Goal: Transaction & Acquisition: Purchase product/service

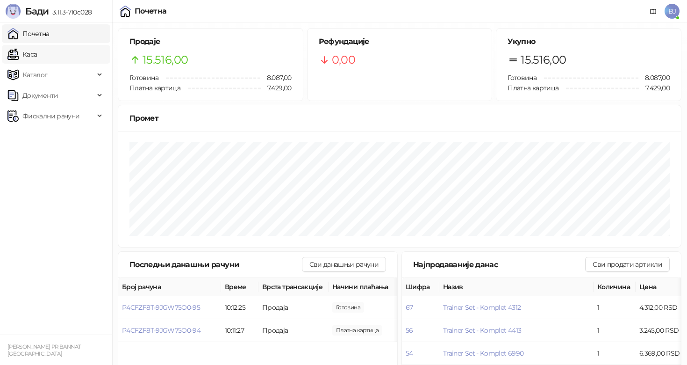
click at [37, 50] on link "Каса" at bounding box center [21, 54] width 29 height 19
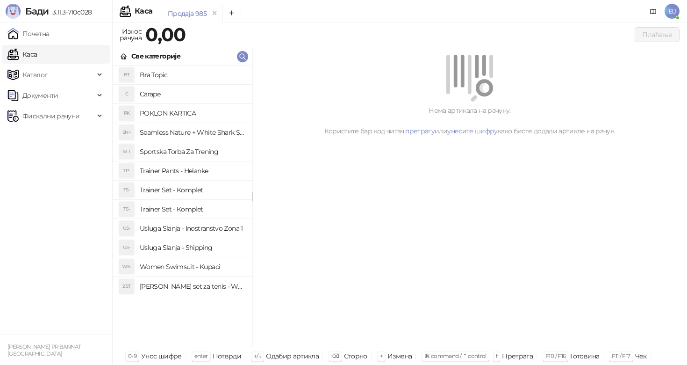
click at [192, 175] on h4 "Trainer Pants - Helanke" at bounding box center [192, 170] width 105 height 15
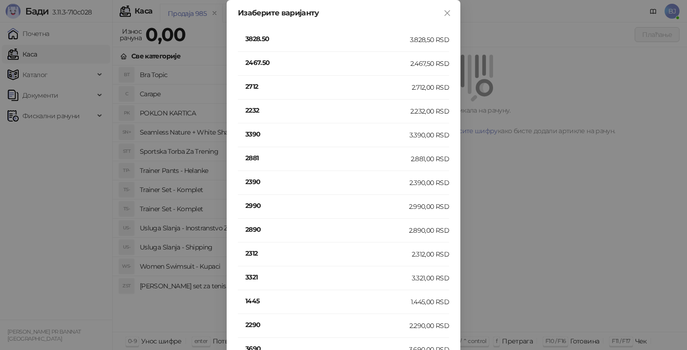
scroll to position [331, 0]
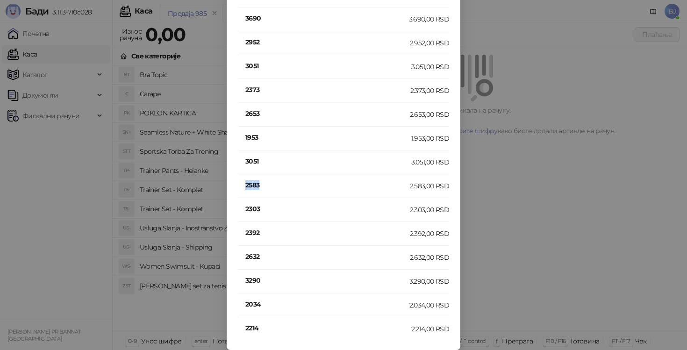
click at [247, 187] on h4 "2583" at bounding box center [327, 185] width 165 height 10
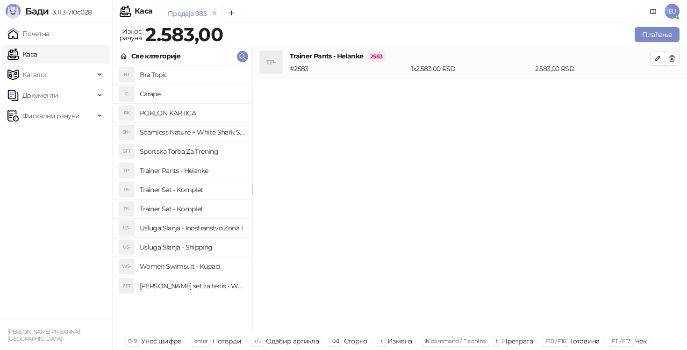
scroll to position [0, 0]
click at [201, 248] on h4 "Usluga Slanja - Shipping" at bounding box center [192, 247] width 105 height 15
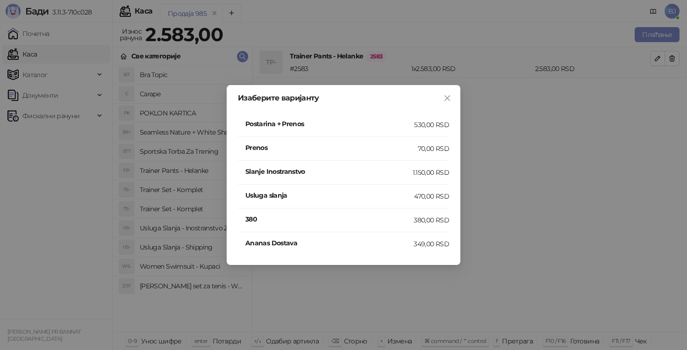
click at [402, 125] on h4 "Postarina + Prenos" at bounding box center [329, 124] width 169 height 10
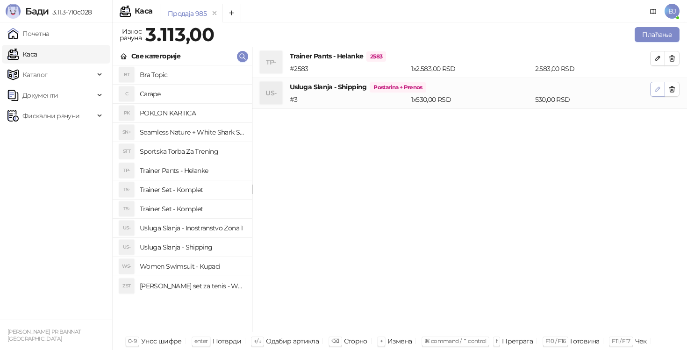
click at [657, 91] on icon "button" at bounding box center [657, 89] width 7 height 7
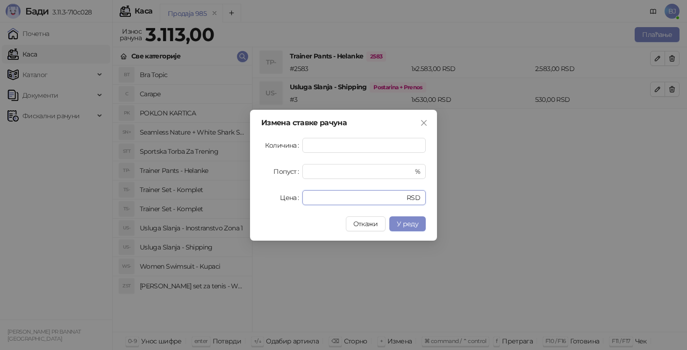
drag, startPoint x: 332, startPoint y: 202, endPoint x: 296, endPoint y: 197, distance: 36.4
click at [296, 197] on div "Цена *** RSD" at bounding box center [343, 197] width 165 height 15
type input "***"
click at [411, 223] on span "У реду" at bounding box center [408, 224] width 22 height 8
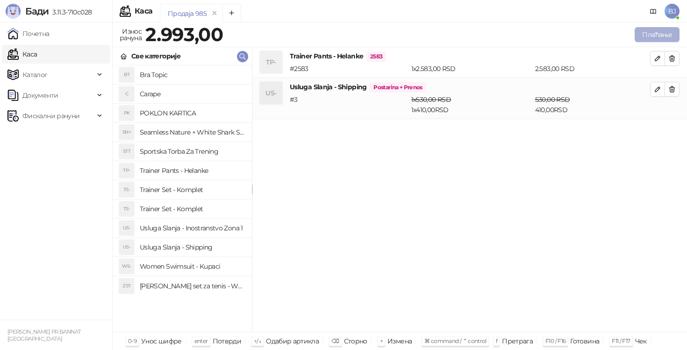
click at [658, 31] on button "Плаћање" at bounding box center [657, 34] width 45 height 15
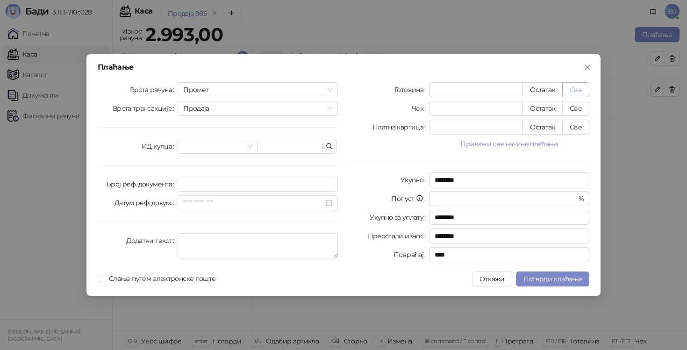
click at [584, 93] on button "Све" at bounding box center [575, 89] width 27 height 15
type input "****"
click at [545, 276] on span "Потврди плаћање" at bounding box center [553, 279] width 58 height 8
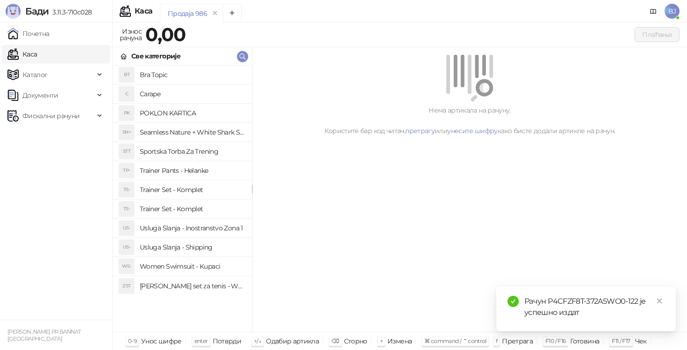
click at [191, 188] on h4 "Trainer Set - Komplet" at bounding box center [192, 189] width 105 height 15
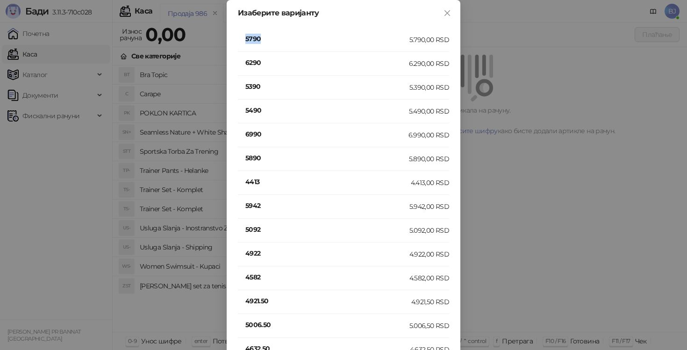
click at [259, 40] on h4 "5790" at bounding box center [327, 39] width 164 height 10
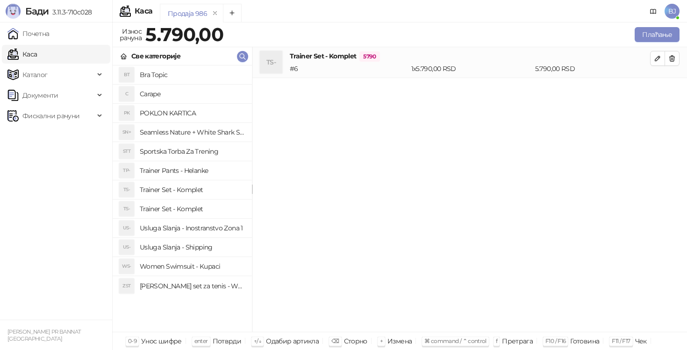
click at [186, 249] on h4 "Usluga Slanja - Shipping" at bounding box center [192, 247] width 105 height 15
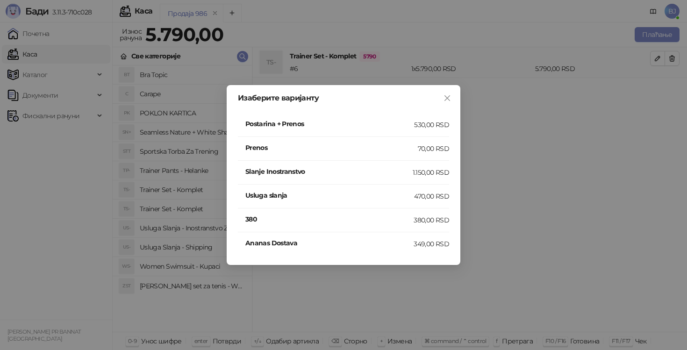
click at [393, 130] on div "Postarina + Prenos" at bounding box center [329, 125] width 169 height 12
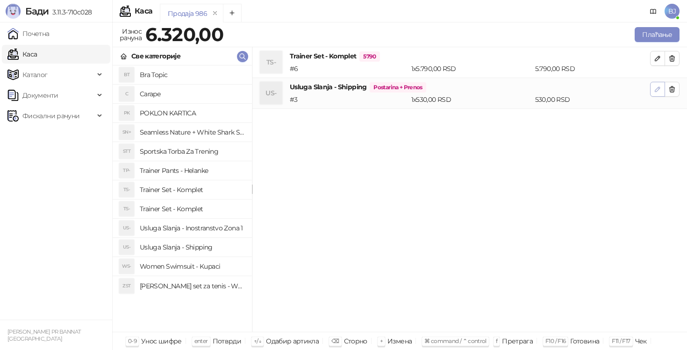
click at [657, 89] on icon "button" at bounding box center [657, 89] width 7 height 7
type input "*"
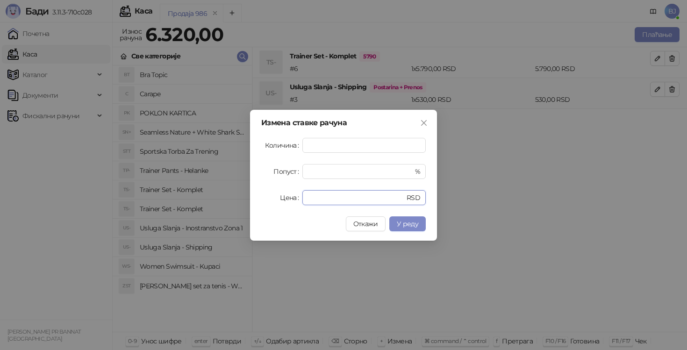
drag, startPoint x: 343, startPoint y: 199, endPoint x: 291, endPoint y: 200, distance: 51.9
click at [291, 200] on div "Цена *** RSD" at bounding box center [343, 197] width 165 height 15
type input "***"
click at [410, 224] on span "У реду" at bounding box center [408, 224] width 22 height 8
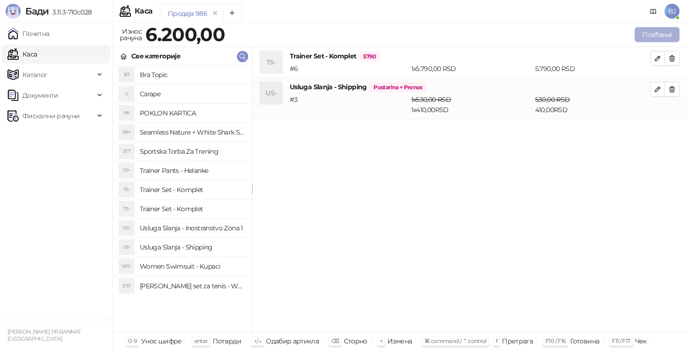
click at [640, 36] on button "Плаћање" at bounding box center [657, 34] width 45 height 15
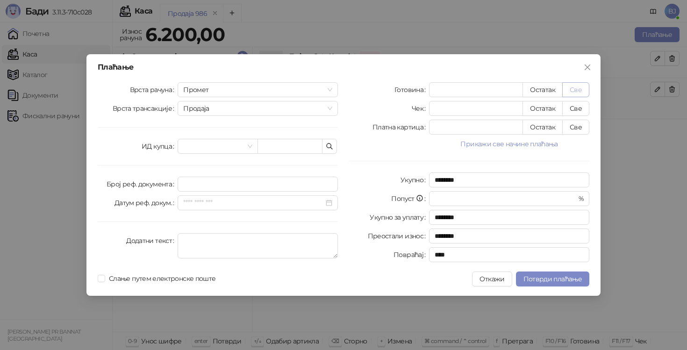
click at [577, 93] on button "Све" at bounding box center [575, 89] width 27 height 15
type input "****"
click at [542, 276] on span "Потврди плаћање" at bounding box center [553, 279] width 58 height 8
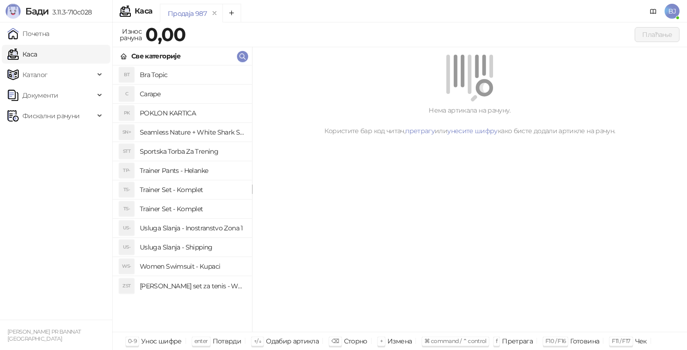
click at [201, 212] on h4 "Trainer Set - Komplet" at bounding box center [192, 209] width 105 height 15
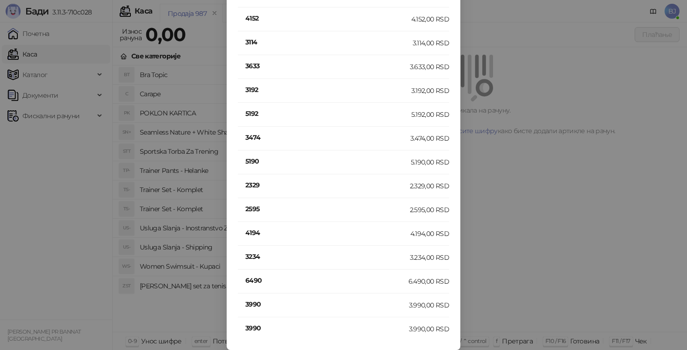
scroll to position [30, 0]
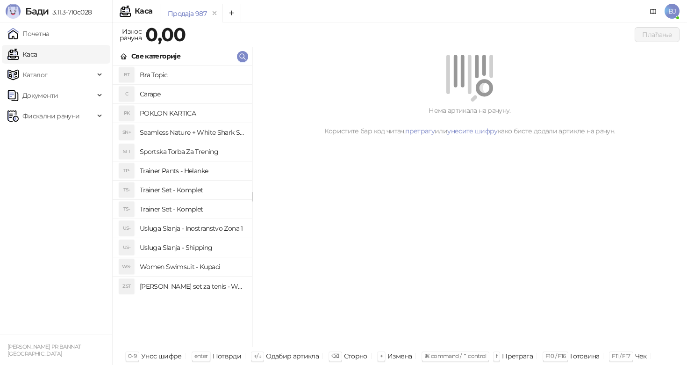
click at [194, 211] on h4 "Trainer Set - Komplet" at bounding box center [192, 209] width 105 height 15
click at [202, 189] on h4 "Trainer Set - Komplet" at bounding box center [192, 189] width 105 height 15
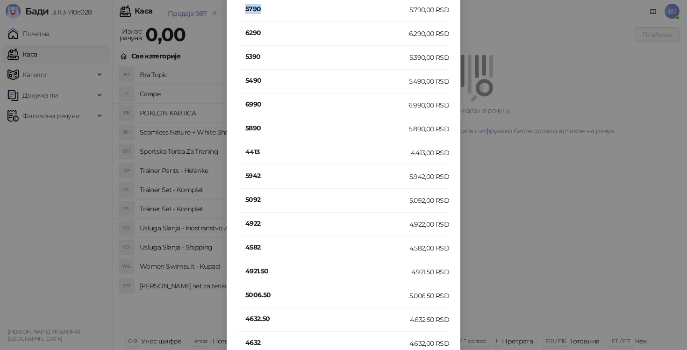
click at [259, 10] on h4 "5790" at bounding box center [327, 9] width 164 height 10
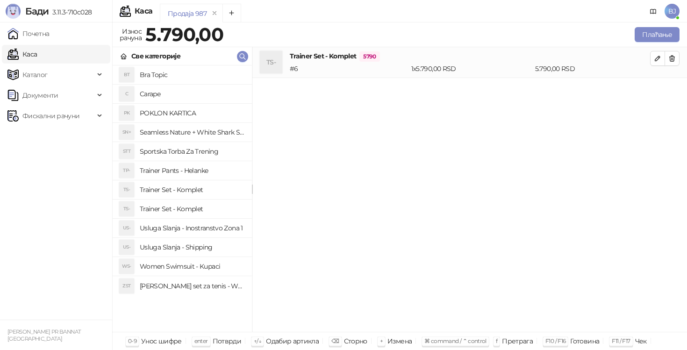
click at [195, 244] on h4 "Usluga Slanja - Shipping" at bounding box center [192, 247] width 105 height 15
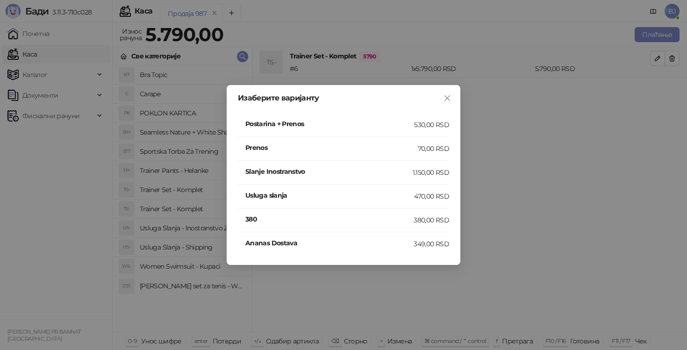
click at [37, 185] on div "Изаберите варијанту Postarina + Prenos 530,00 RSD Prenos 70,00 RSD Slanje Inost…" at bounding box center [343, 175] width 687 height 350
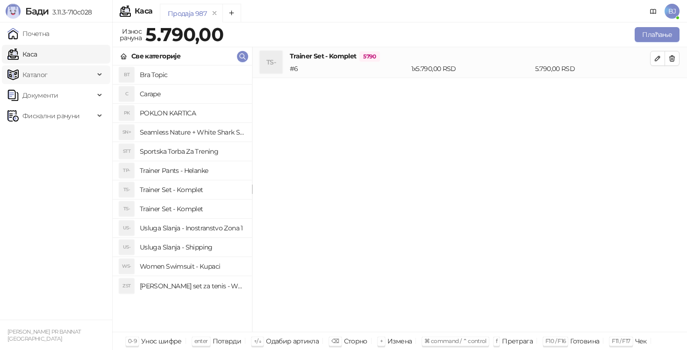
click at [90, 73] on span "Каталог" at bounding box center [50, 74] width 87 height 19
click at [49, 138] on link "Артикли" at bounding box center [32, 136] width 43 height 19
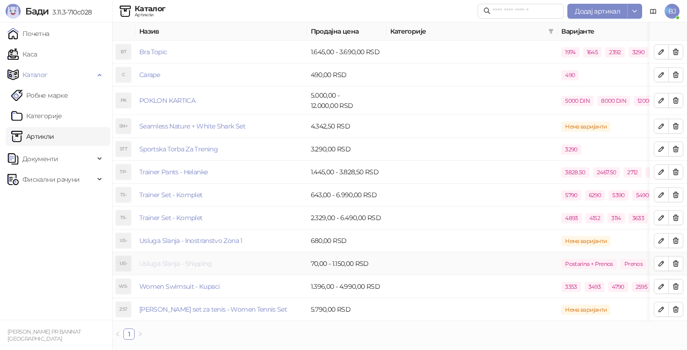
click at [188, 265] on link "Usluga Slanja - Shipping" at bounding box center [175, 264] width 73 height 8
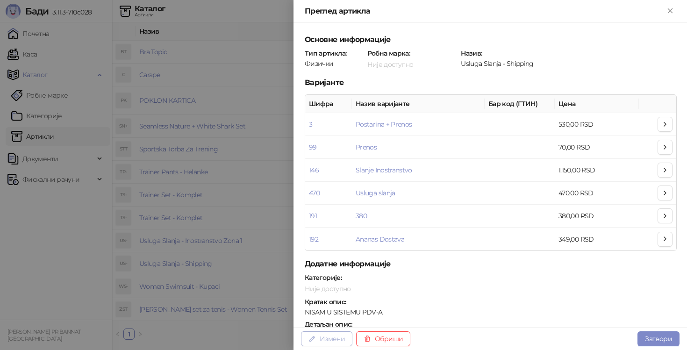
click at [316, 341] on button "Измени" at bounding box center [326, 339] width 51 height 15
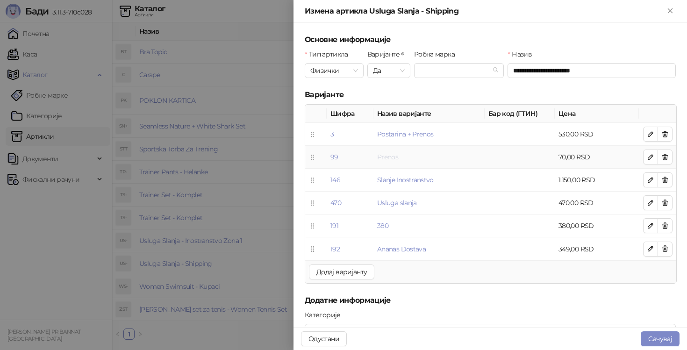
click at [389, 157] on link "Prenos" at bounding box center [387, 157] width 21 height 8
type input "******"
type input "**"
type input "*****"
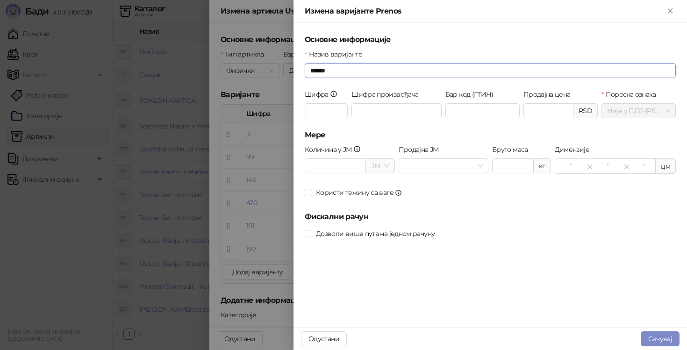
drag, startPoint x: 343, startPoint y: 75, endPoint x: 308, endPoint y: 68, distance: 35.7
click at [308, 68] on input "******" at bounding box center [490, 70] width 371 height 15
type input "**********"
drag, startPoint x: 548, startPoint y: 108, endPoint x: 519, endPoint y: 108, distance: 29.5
click at [519, 108] on div "Шифра ** Шифра произвођача Бар код (ГТИН) Продајна цена ***** RSD Пореска ознак…" at bounding box center [490, 109] width 375 height 40
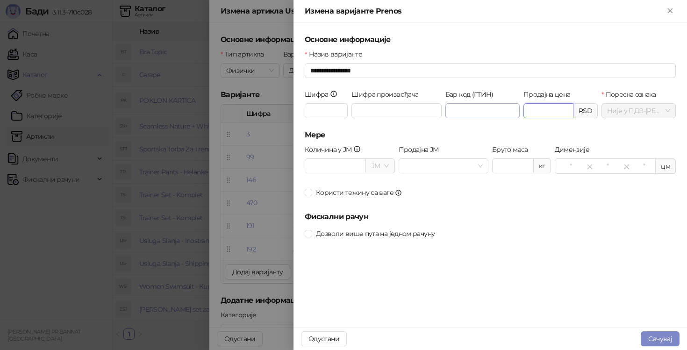
type input "*"
type input "******"
click at [661, 335] on span "Сачувај" at bounding box center [661, 339] width 24 height 8
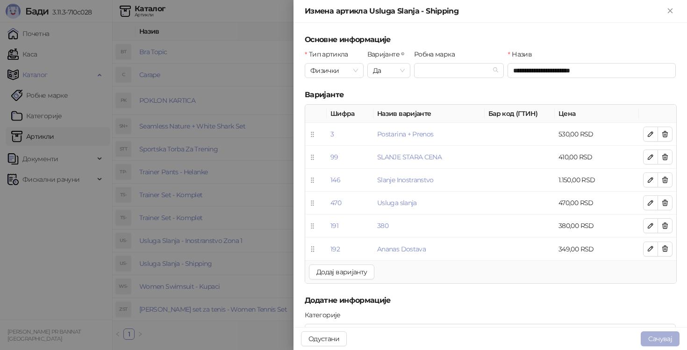
click at [661, 335] on button "Сачувај" at bounding box center [660, 339] width 39 height 15
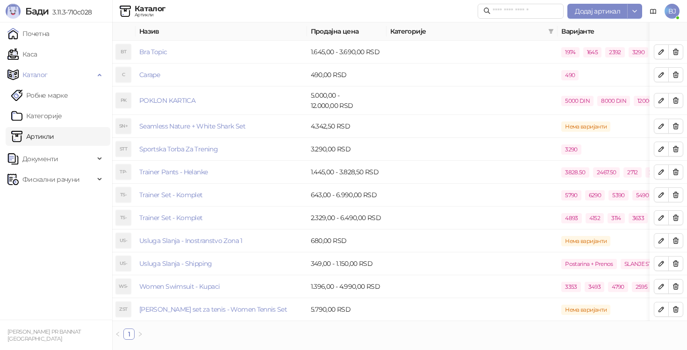
click at [74, 261] on ul "Почетна [PERSON_NAME] Робне марке [PERSON_NAME] Документи Фискални рачуни" at bounding box center [56, 170] width 112 height 297
click at [37, 55] on link "Каса" at bounding box center [21, 54] width 29 height 19
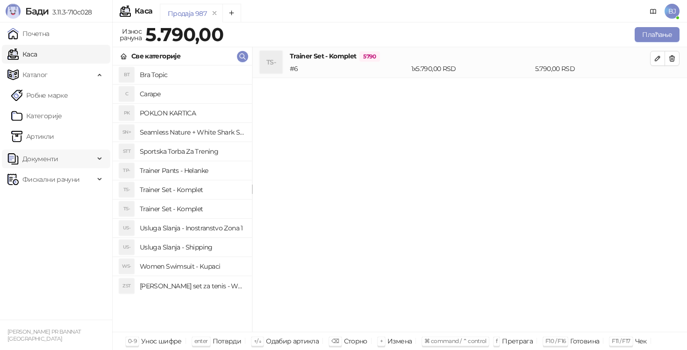
click at [90, 161] on span "Документи" at bounding box center [50, 159] width 87 height 19
click at [178, 246] on h4 "Usluga Slanja - Shipping" at bounding box center [192, 247] width 105 height 15
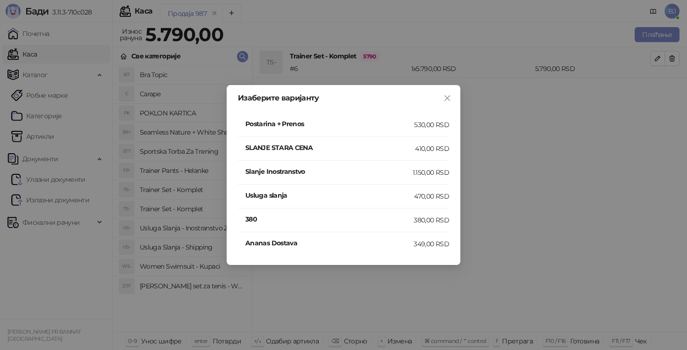
click at [404, 157] on li "SLANJE STARA CENA 410,00 RSD" at bounding box center [343, 149] width 211 height 24
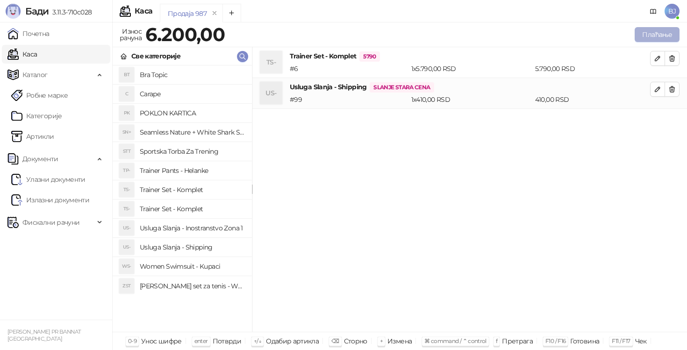
click at [653, 34] on button "Плаћање" at bounding box center [657, 34] width 45 height 15
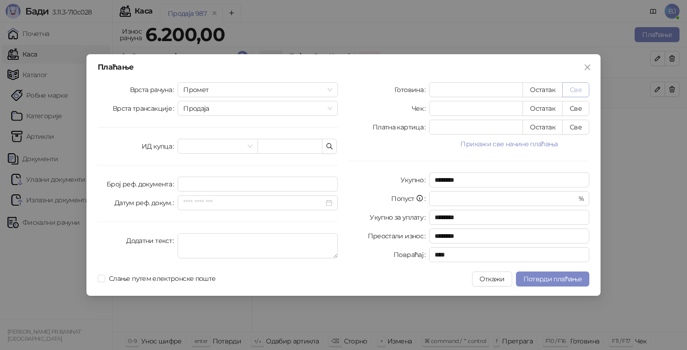
click at [584, 90] on button "Све" at bounding box center [575, 89] width 27 height 15
type input "****"
click at [495, 280] on button "Откажи" at bounding box center [492, 279] width 40 height 15
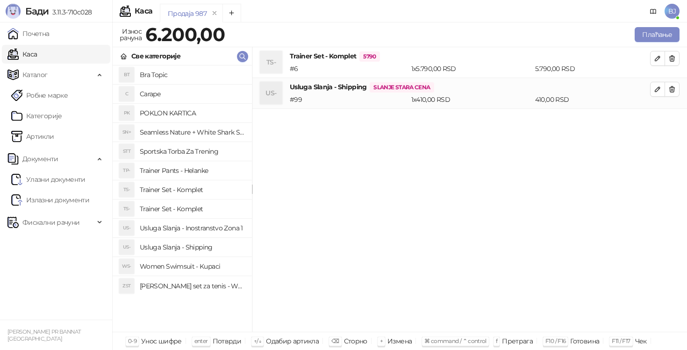
click at [194, 209] on h4 "Trainer Set - Komplet" at bounding box center [192, 209] width 105 height 15
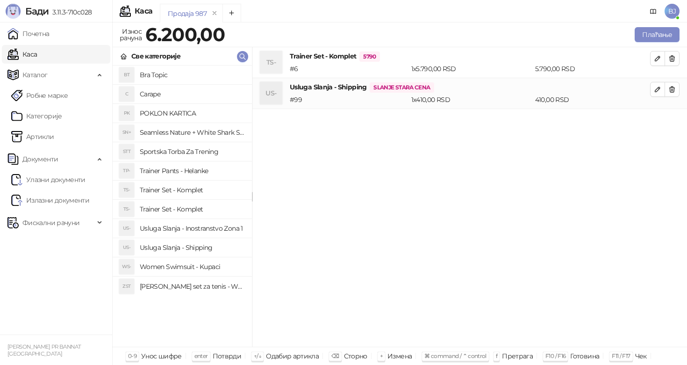
click at [208, 190] on h4 "Trainer Set - Komplet" at bounding box center [192, 189] width 105 height 15
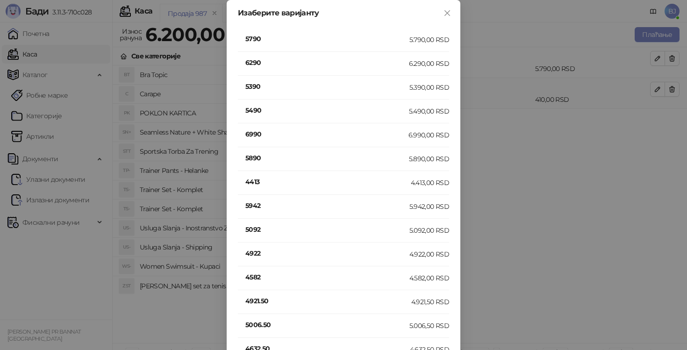
scroll to position [269, 0]
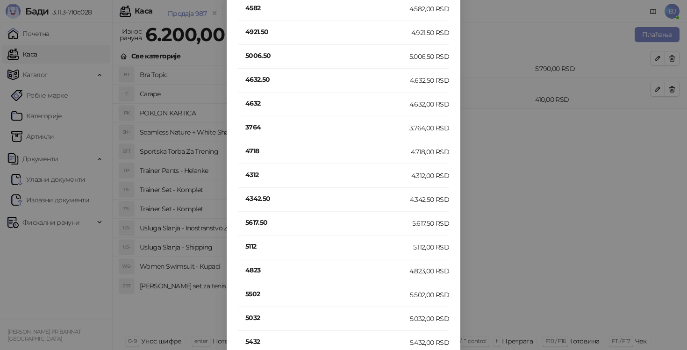
click at [259, 172] on h4 "4312" at bounding box center [328, 175] width 166 height 10
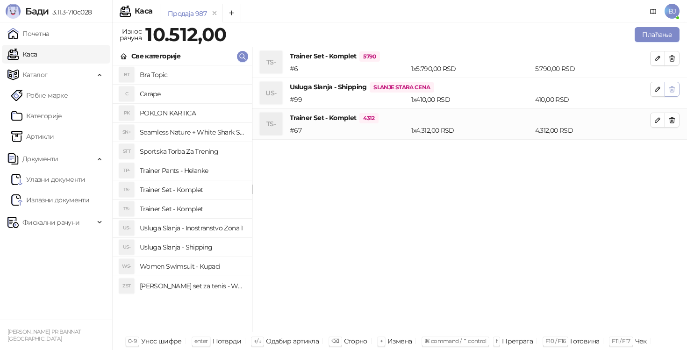
click at [678, 86] on button "button" at bounding box center [672, 89] width 15 height 15
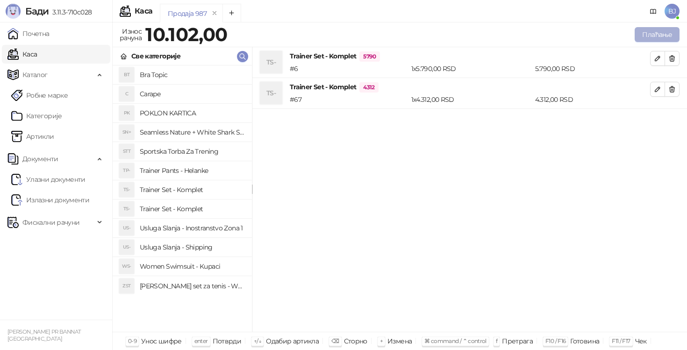
click at [672, 37] on button "Плаћање" at bounding box center [657, 34] width 45 height 15
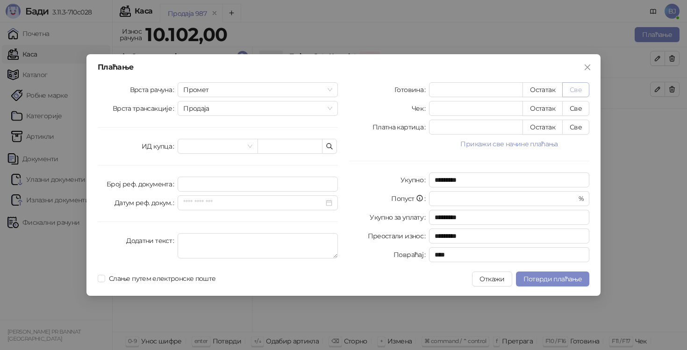
click at [585, 86] on button "Све" at bounding box center [575, 89] width 27 height 15
type input "*****"
type input "****"
click at [547, 279] on span "Потврди плаћање" at bounding box center [553, 279] width 58 height 8
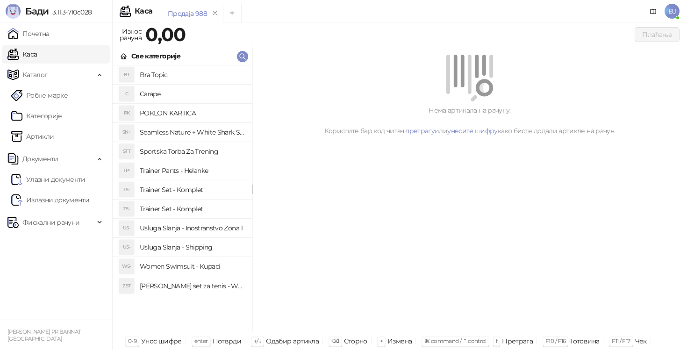
click at [176, 192] on h4 "Trainer Set - Komplet" at bounding box center [192, 189] width 105 height 15
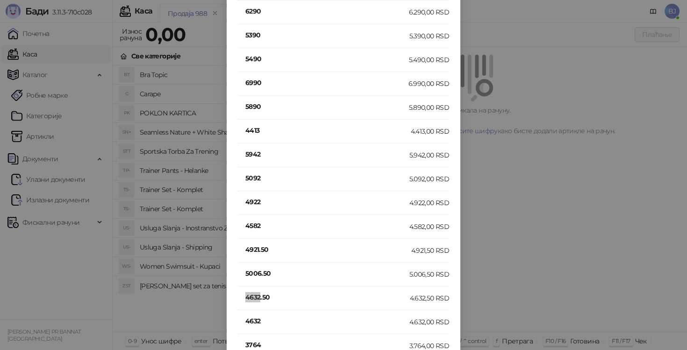
scroll to position [62, 0]
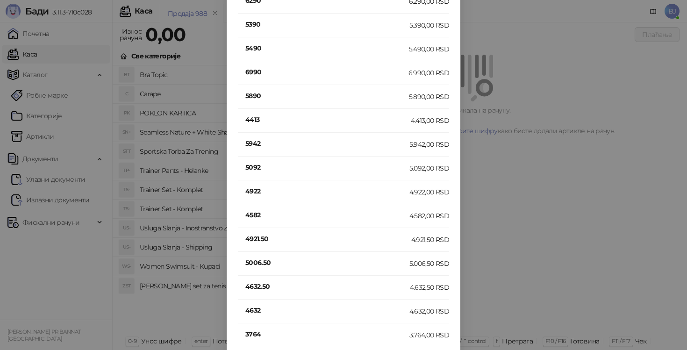
click at [248, 317] on li "4632 4.632,00 RSD" at bounding box center [343, 312] width 211 height 24
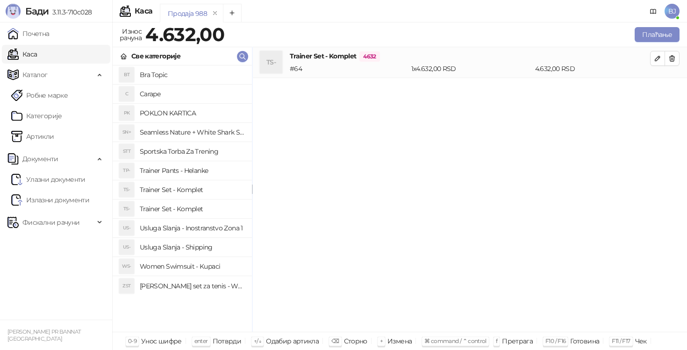
scroll to position [0, 0]
click at [201, 188] on h4 "Trainer Set - Komplet" at bounding box center [192, 189] width 105 height 15
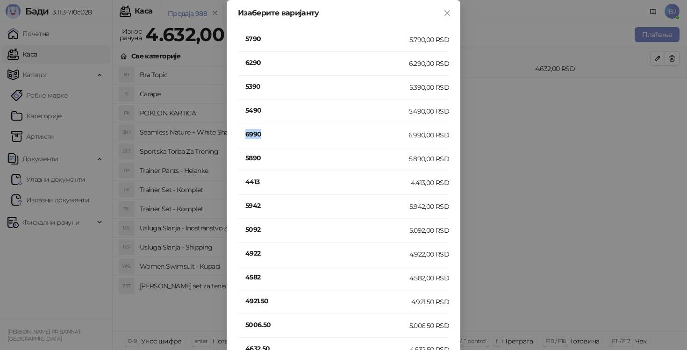
click at [259, 131] on h4 "6990" at bounding box center [326, 134] width 163 height 10
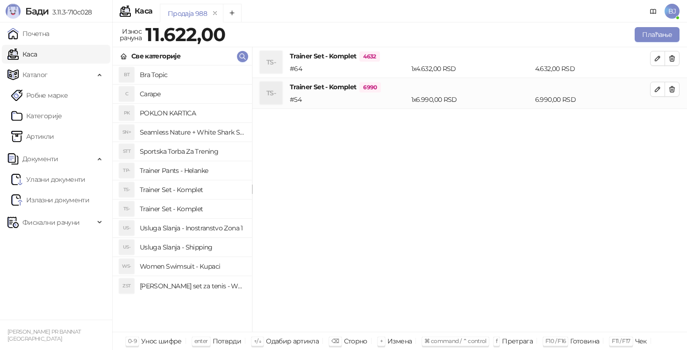
click at [198, 187] on h4 "Trainer Set - Komplet" at bounding box center [192, 189] width 105 height 15
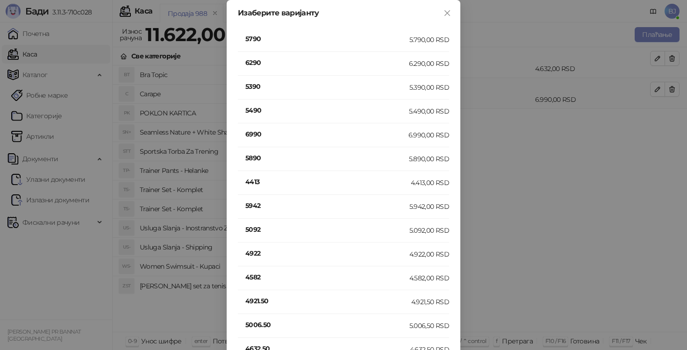
scroll to position [293, 0]
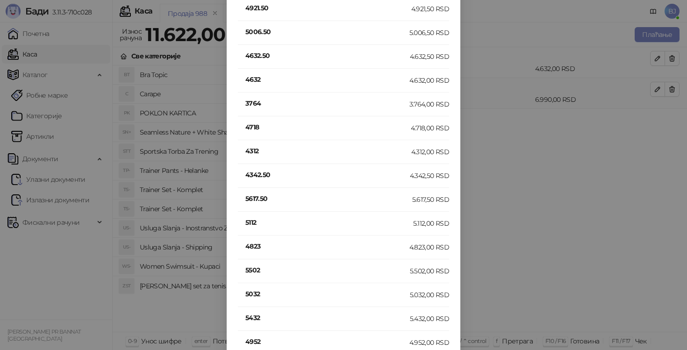
click at [251, 152] on h4 "4312" at bounding box center [328, 151] width 166 height 10
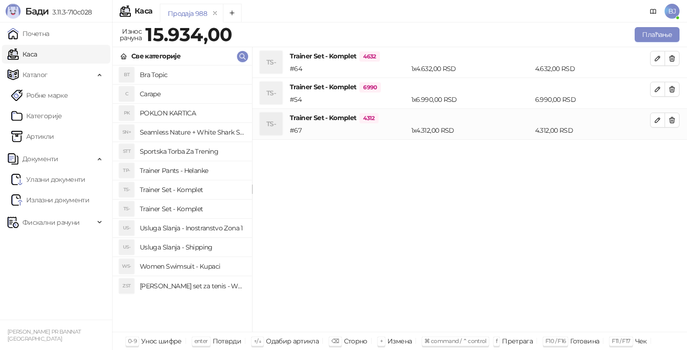
scroll to position [0, 0]
click at [657, 118] on icon "button" at bounding box center [657, 119] width 7 height 7
type input "*"
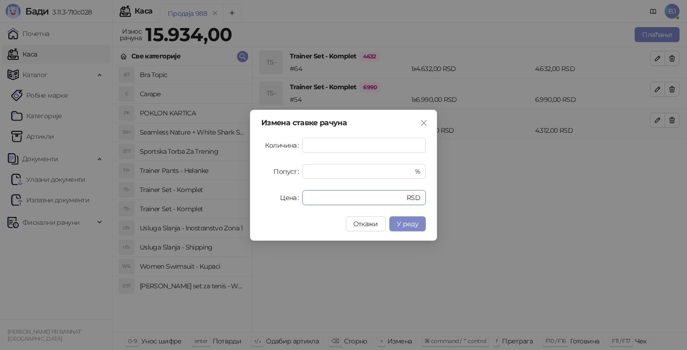
drag, startPoint x: 332, startPoint y: 195, endPoint x: 301, endPoint y: 195, distance: 30.4
click at [301, 195] on div "Цена **** RSD" at bounding box center [343, 197] width 165 height 15
type input "****"
click at [412, 216] on button "У реду" at bounding box center [407, 223] width 36 height 15
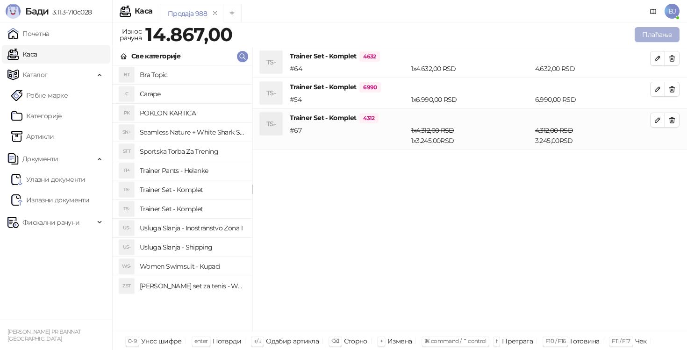
click at [663, 37] on button "Плаћање" at bounding box center [657, 34] width 45 height 15
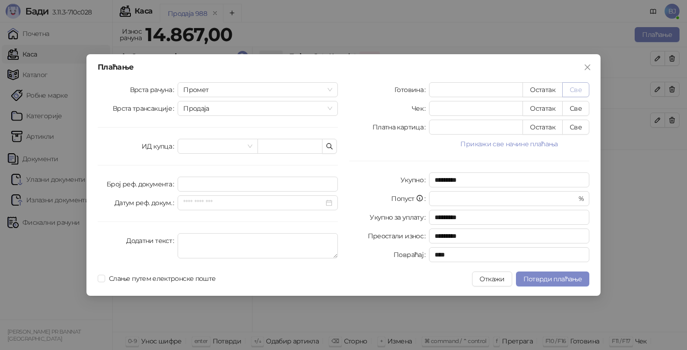
click at [582, 88] on button "Све" at bounding box center [575, 89] width 27 height 15
type input "*****"
type input "****"
click at [551, 278] on span "Потврди плаћање" at bounding box center [553, 279] width 58 height 8
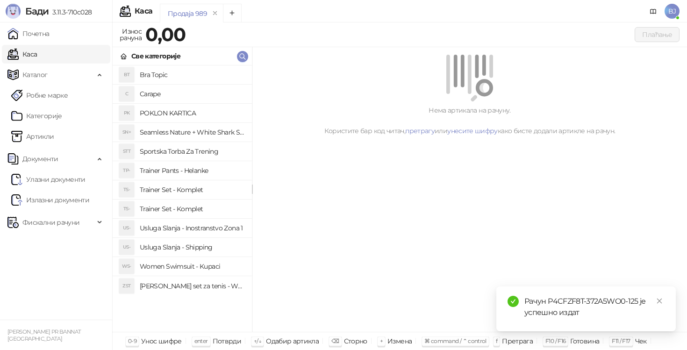
click at [171, 211] on h4 "Trainer Set - Komplet" at bounding box center [192, 209] width 105 height 15
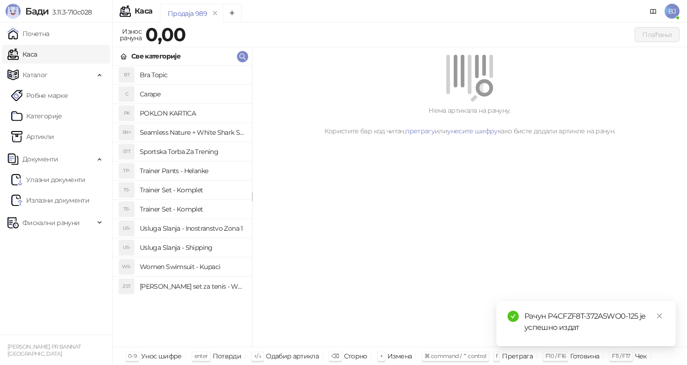
click at [194, 190] on h4 "Trainer Set - Komplet" at bounding box center [192, 189] width 105 height 15
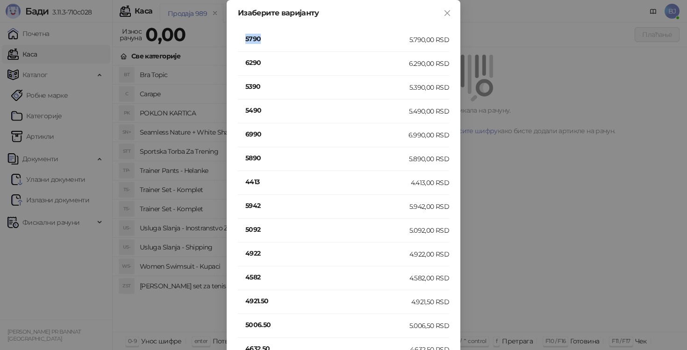
click at [254, 41] on h4 "5790" at bounding box center [327, 39] width 164 height 10
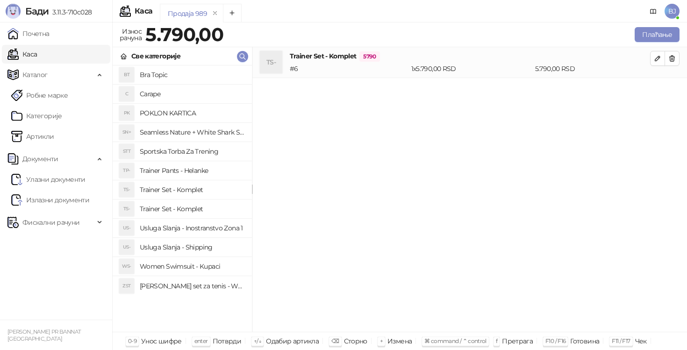
click at [204, 244] on h4 "Usluga Slanja - Shipping" at bounding box center [192, 247] width 105 height 15
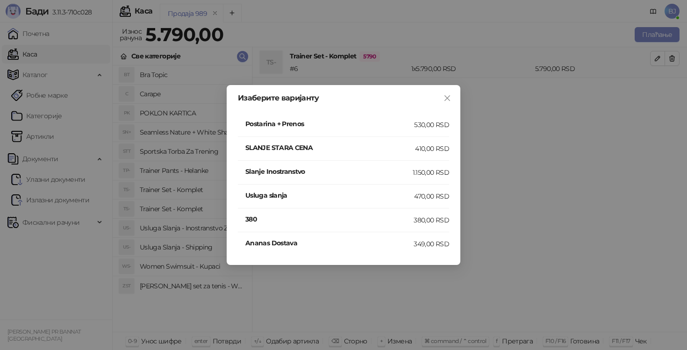
click at [361, 153] on div "SLANJE STARA CENA" at bounding box center [330, 149] width 170 height 12
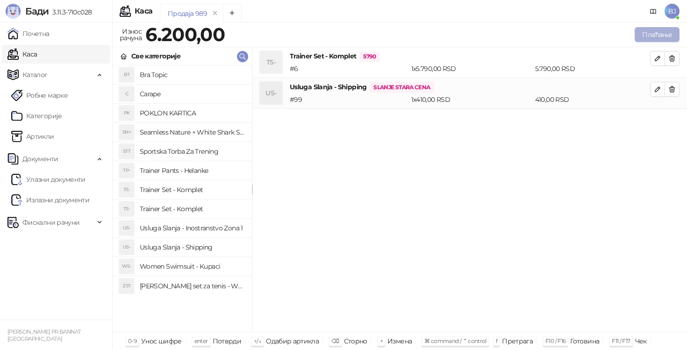
click at [658, 36] on button "Плаћање" at bounding box center [657, 34] width 45 height 15
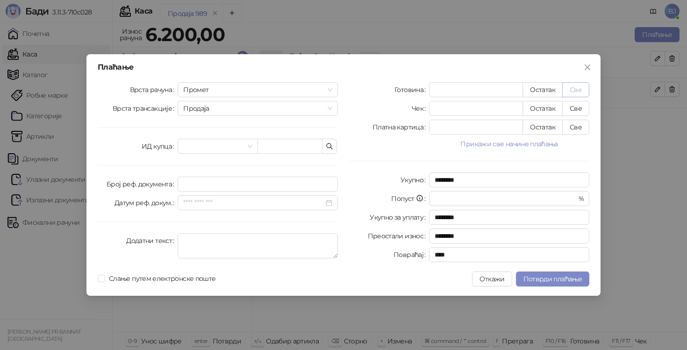
click at [585, 90] on button "Све" at bounding box center [575, 89] width 27 height 15
type input "****"
click at [559, 278] on span "Потврди плаћање" at bounding box center [553, 279] width 58 height 8
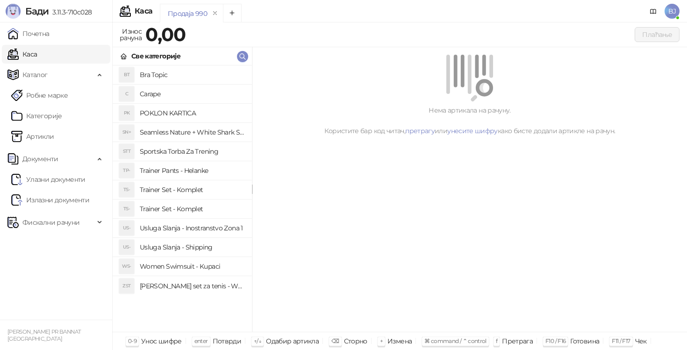
click at [216, 189] on h4 "Trainer Set - Komplet" at bounding box center [192, 189] width 105 height 15
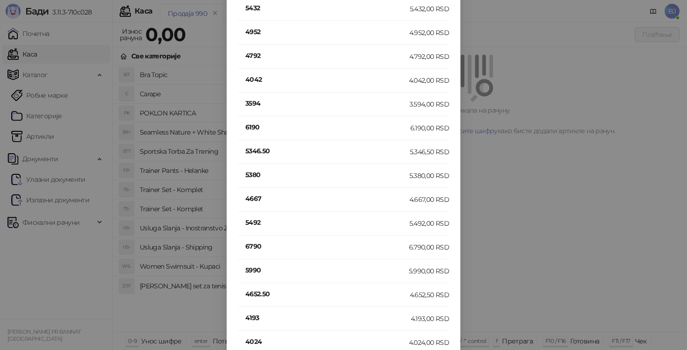
scroll to position [889, 0]
click at [252, 174] on h4 "3894" at bounding box center [327, 175] width 164 height 10
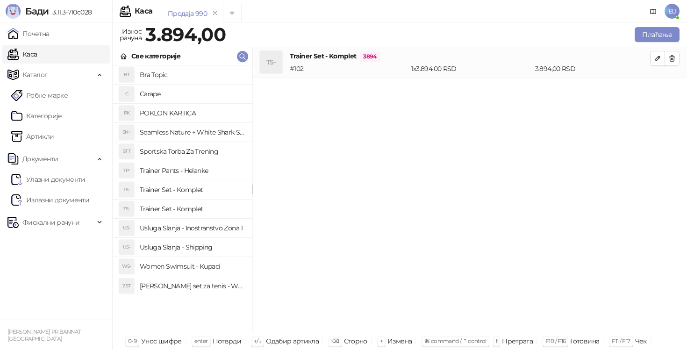
click at [204, 249] on h4 "Usluga Slanja - Shipping" at bounding box center [192, 247] width 105 height 15
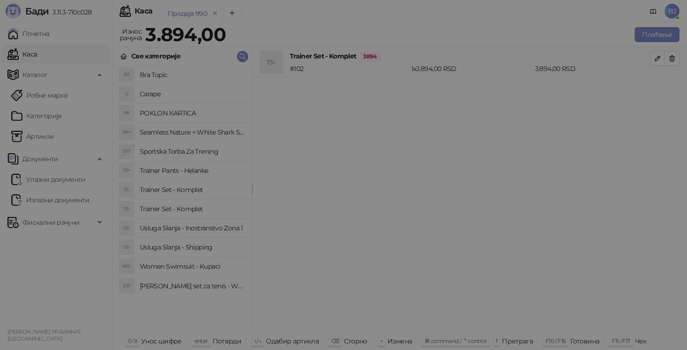
scroll to position [0, 0]
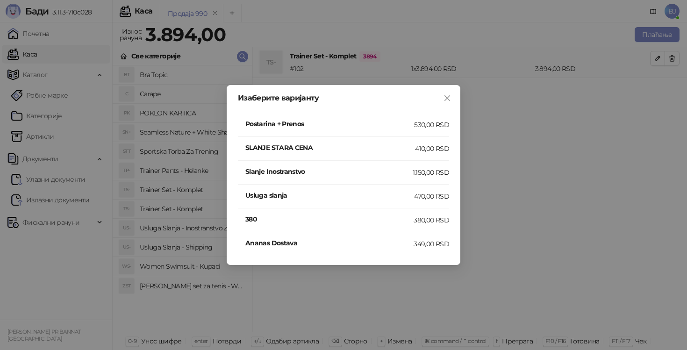
click at [352, 152] on h4 "SLANJE STARA CENA" at bounding box center [330, 148] width 170 height 10
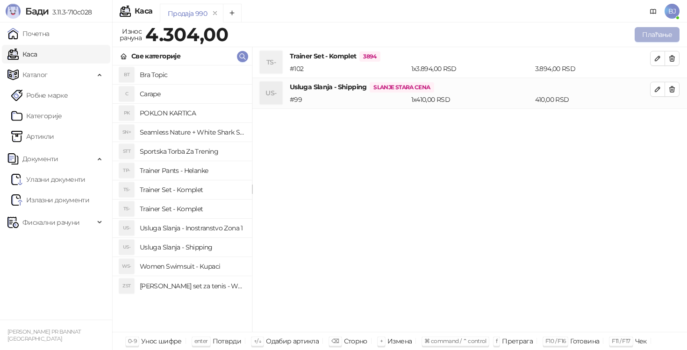
click at [663, 40] on button "Плаћање" at bounding box center [657, 34] width 45 height 15
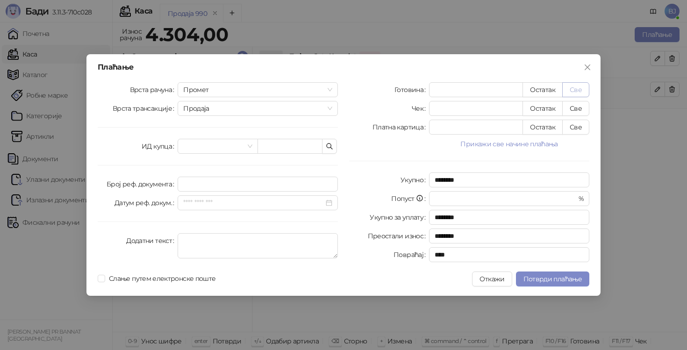
click at [583, 88] on button "Све" at bounding box center [575, 89] width 27 height 15
type input "****"
click at [553, 281] on span "Потврди плаћање" at bounding box center [553, 279] width 58 height 8
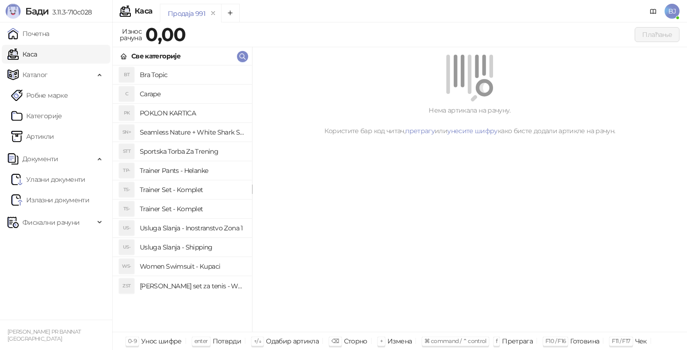
click at [193, 214] on h4 "Trainer Set - Komplet" at bounding box center [192, 209] width 105 height 15
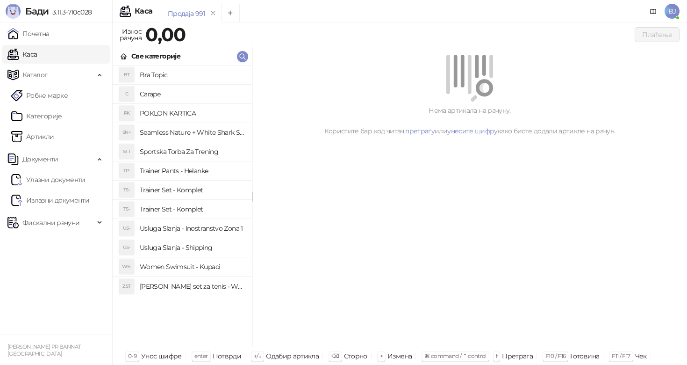
click at [192, 207] on h4 "Trainer Set - Komplet" at bounding box center [192, 209] width 105 height 15
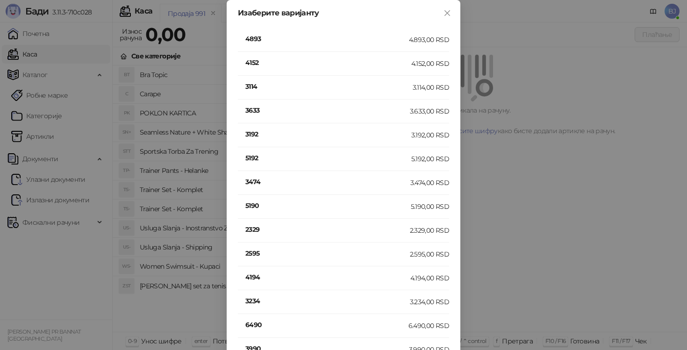
click at [260, 134] on h4 "3192" at bounding box center [328, 134] width 166 height 10
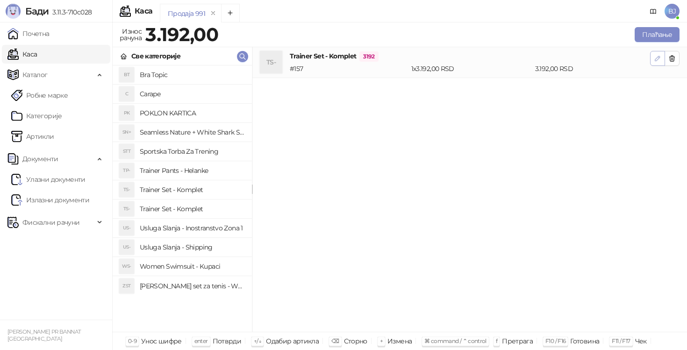
click at [659, 55] on icon "button" at bounding box center [657, 58] width 7 height 7
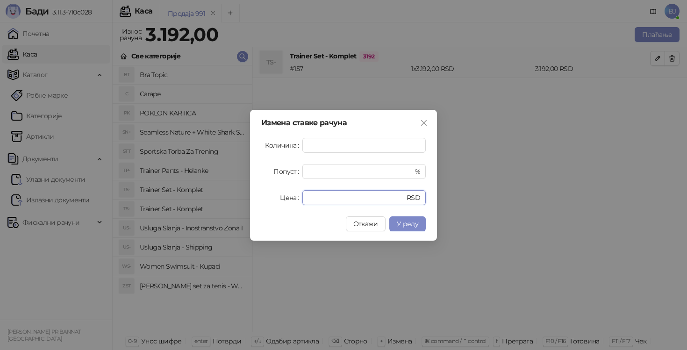
drag, startPoint x: 324, startPoint y: 200, endPoint x: 285, endPoint y: 200, distance: 38.8
click at [285, 200] on div "Цена **** RSD" at bounding box center [343, 197] width 165 height 15
type input "****"
click at [407, 218] on button "У реду" at bounding box center [407, 223] width 36 height 15
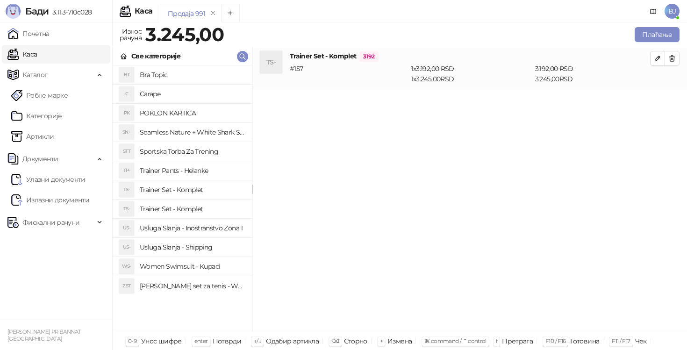
click at [209, 247] on h4 "Usluga Slanja - Shipping" at bounding box center [192, 247] width 105 height 15
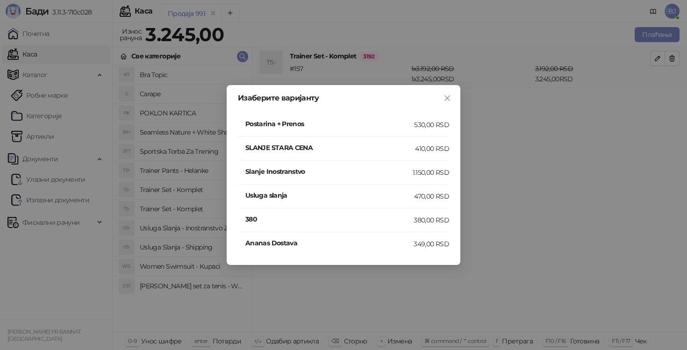
click at [403, 145] on h4 "SLANJE STARA CENA" at bounding box center [330, 148] width 170 height 10
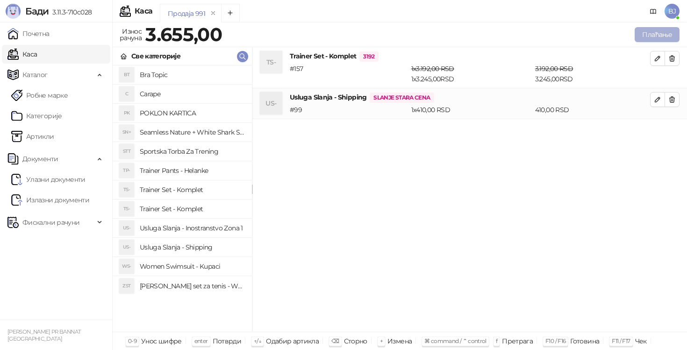
click at [654, 31] on button "Плаћање" at bounding box center [657, 34] width 45 height 15
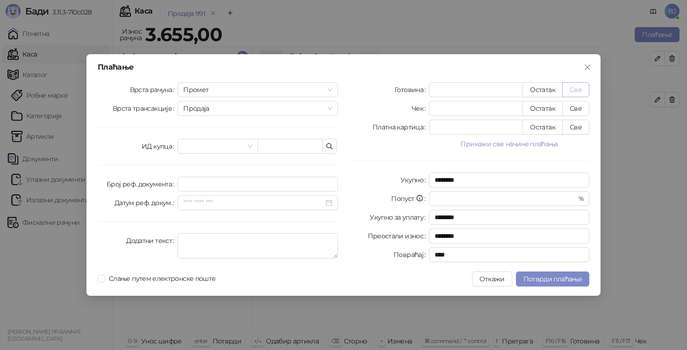
click at [584, 89] on button "Све" at bounding box center [575, 89] width 27 height 15
type input "****"
click at [543, 283] on button "Потврди плаћање" at bounding box center [552, 279] width 73 height 15
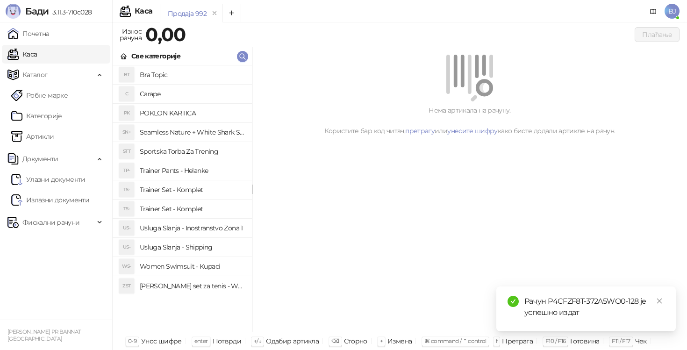
click at [187, 189] on h4 "Trainer Set - Komplet" at bounding box center [192, 189] width 105 height 15
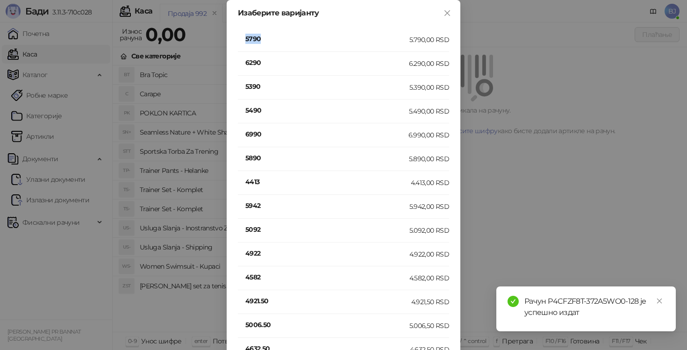
click at [253, 41] on h4 "5790" at bounding box center [327, 39] width 164 height 10
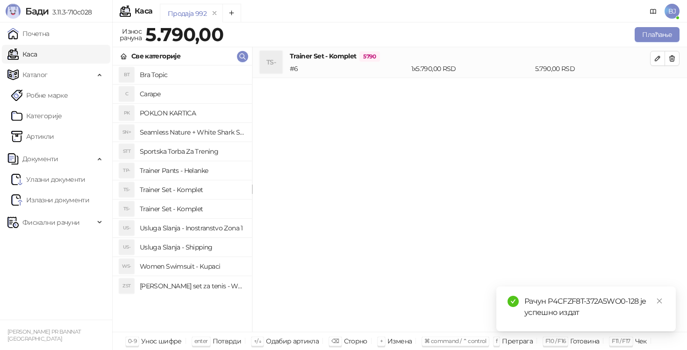
click at [197, 252] on h4 "Usluga Slanja - Shipping" at bounding box center [192, 247] width 105 height 15
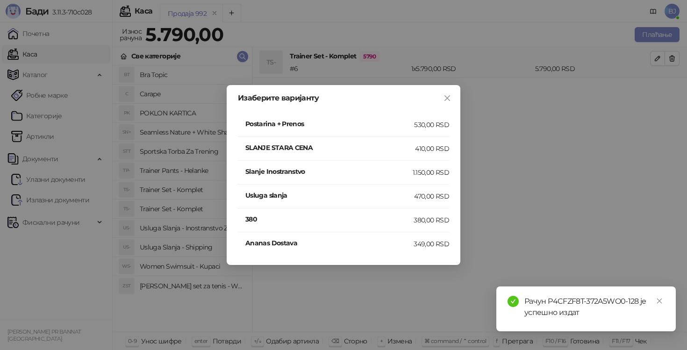
click at [358, 126] on h4 "Postarina + Prenos" at bounding box center [329, 124] width 169 height 10
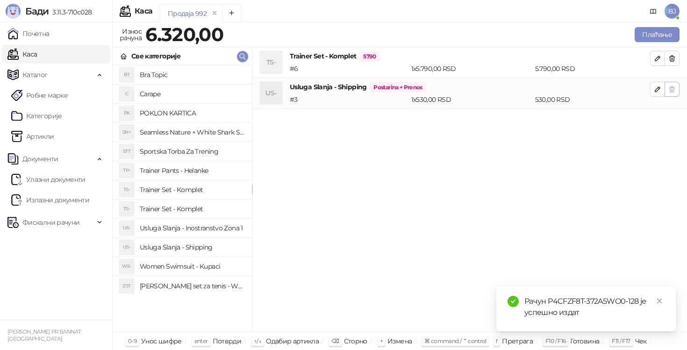
click at [674, 91] on icon "button" at bounding box center [672, 90] width 5 height 6
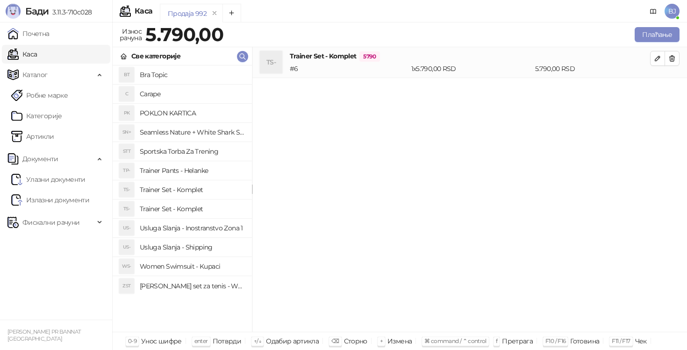
click at [191, 253] on h4 "Usluga Slanja - Shipping" at bounding box center [192, 247] width 105 height 15
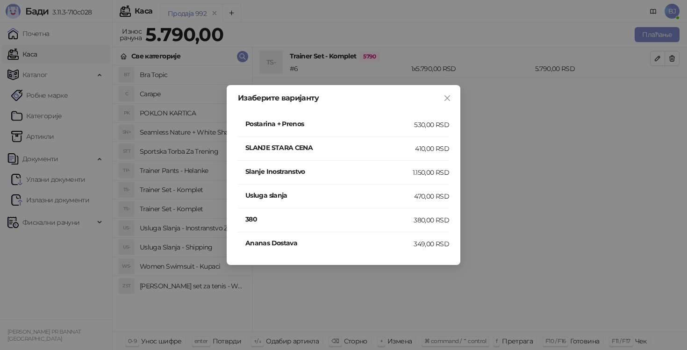
click at [409, 150] on h4 "SLANJE STARA CENA" at bounding box center [330, 148] width 170 height 10
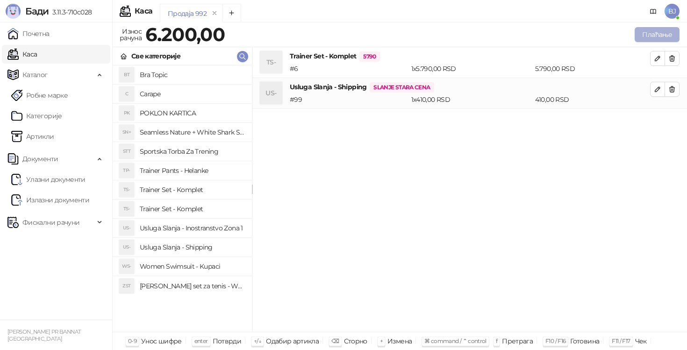
click at [657, 35] on button "Плаћање" at bounding box center [657, 34] width 45 height 15
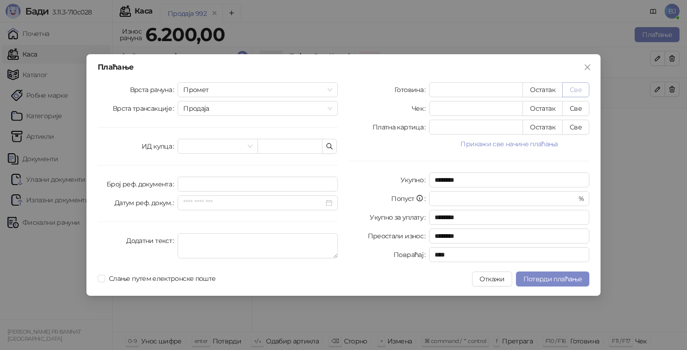
click at [585, 90] on button "Све" at bounding box center [575, 89] width 27 height 15
type input "****"
click at [539, 278] on span "Потврди плаћање" at bounding box center [553, 279] width 58 height 8
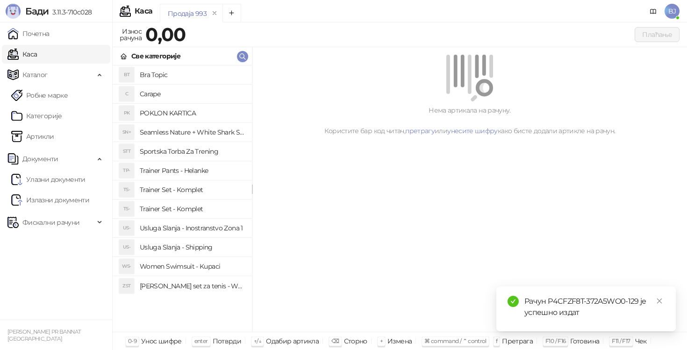
click at [183, 172] on h4 "Trainer Pants - Helanke" at bounding box center [192, 170] width 105 height 15
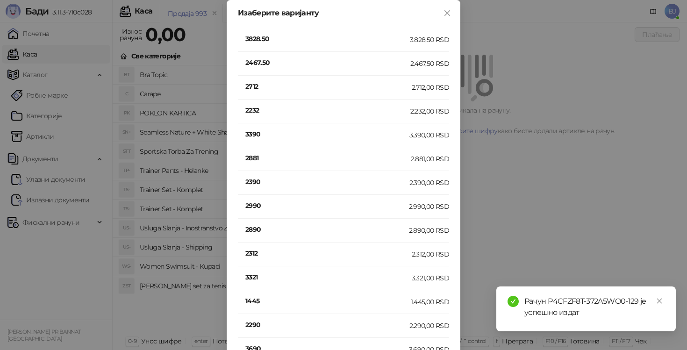
click at [260, 138] on h4 "3390" at bounding box center [327, 134] width 164 height 10
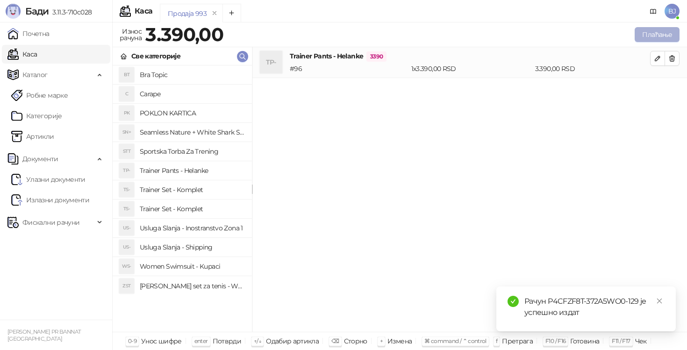
click at [643, 35] on button "Плаћање" at bounding box center [657, 34] width 45 height 15
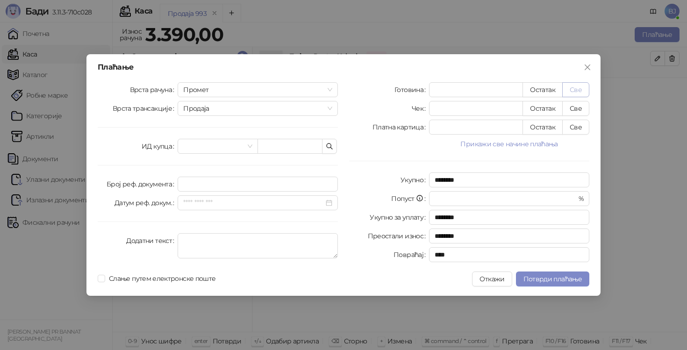
click at [574, 87] on button "Све" at bounding box center [575, 89] width 27 height 15
type input "****"
click at [538, 282] on span "Потврди плаћање" at bounding box center [553, 279] width 58 height 8
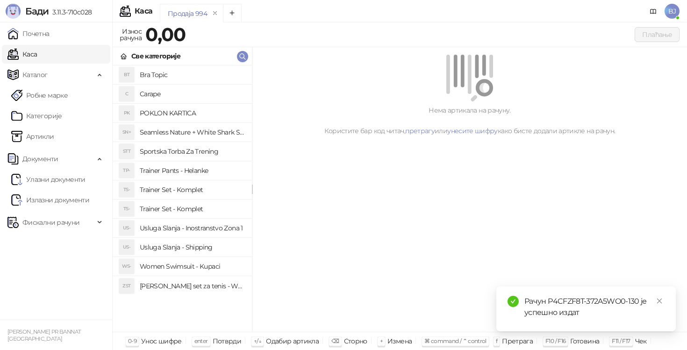
click at [204, 244] on h4 "Usluga Slanja - Shipping" at bounding box center [192, 247] width 105 height 15
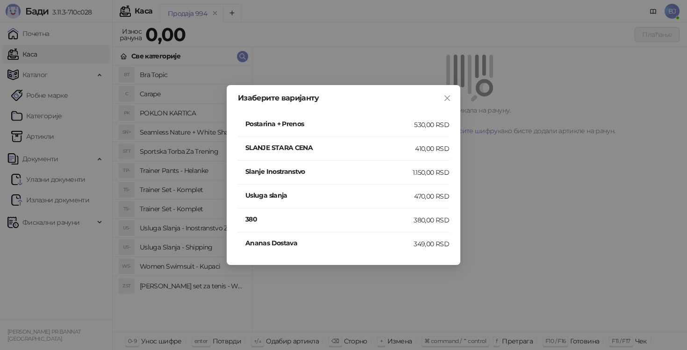
click at [426, 125] on div "530,00 RSD" at bounding box center [431, 125] width 35 height 10
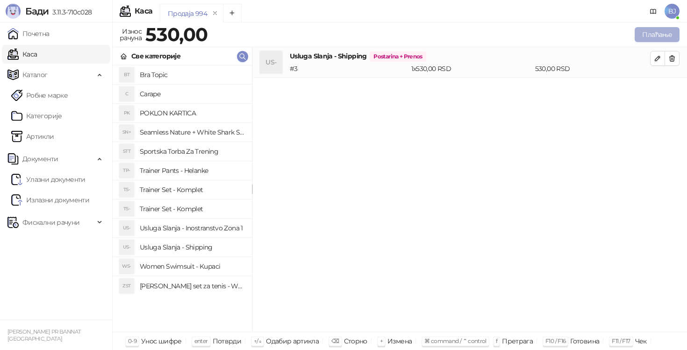
click at [678, 31] on button "Плаћање" at bounding box center [657, 34] width 45 height 15
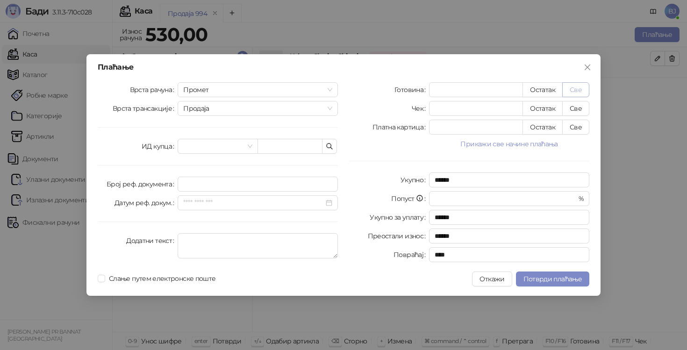
click at [576, 93] on button "Све" at bounding box center [575, 89] width 27 height 15
type input "***"
type input "****"
click at [541, 276] on span "Потврди плаћање" at bounding box center [553, 279] width 58 height 8
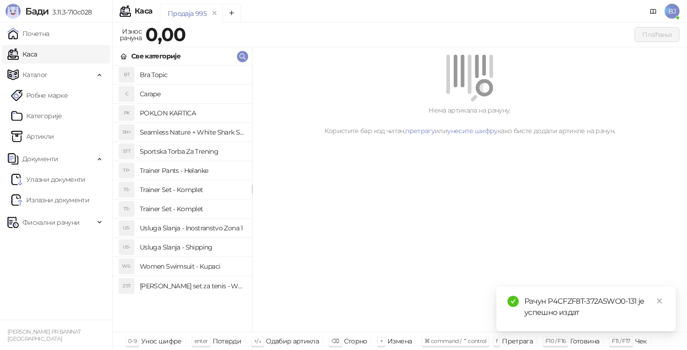
click at [214, 193] on h4 "Trainer Set - Komplet" at bounding box center [192, 189] width 105 height 15
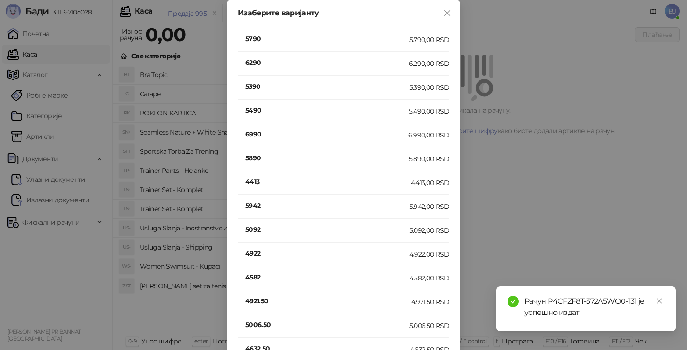
click at [257, 38] on h4 "5790" at bounding box center [327, 39] width 164 height 10
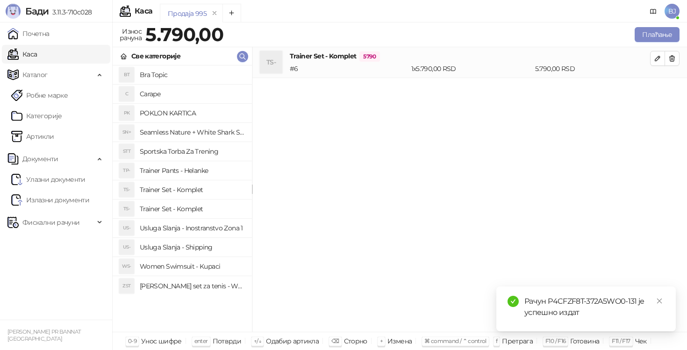
click at [189, 246] on h4 "Usluga Slanja - Shipping" at bounding box center [192, 247] width 105 height 15
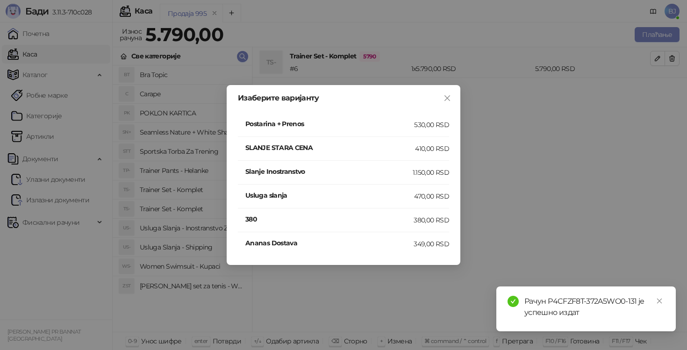
click at [384, 146] on h4 "SLANJE STARA CENA" at bounding box center [330, 148] width 170 height 10
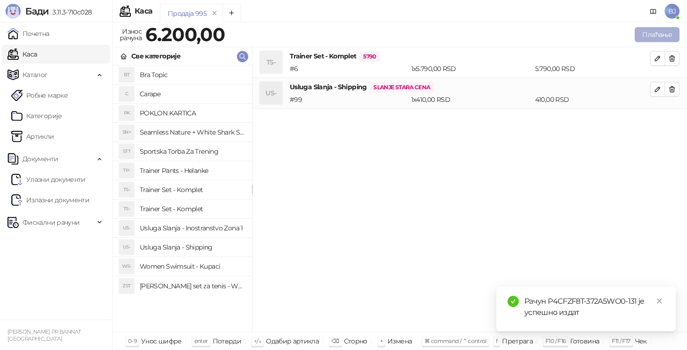
click at [644, 36] on button "Плаћање" at bounding box center [657, 34] width 45 height 15
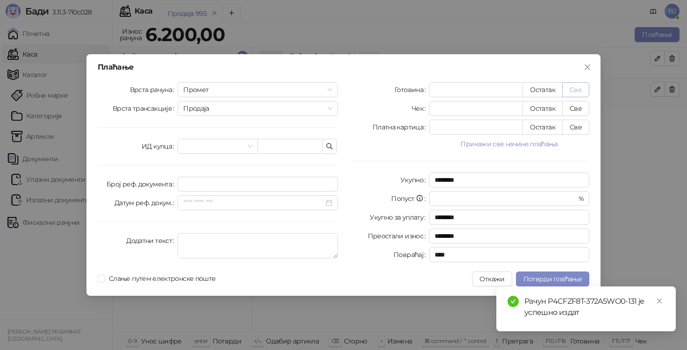
click at [581, 87] on button "Све" at bounding box center [575, 89] width 27 height 15
type input "****"
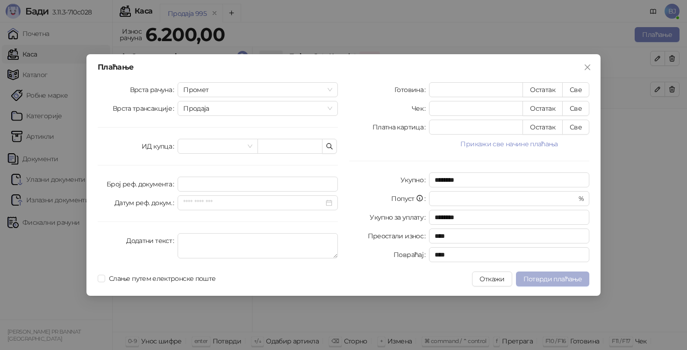
click at [572, 279] on span "Потврди плаћање" at bounding box center [553, 279] width 58 height 8
